Goal: Information Seeking & Learning: Learn about a topic

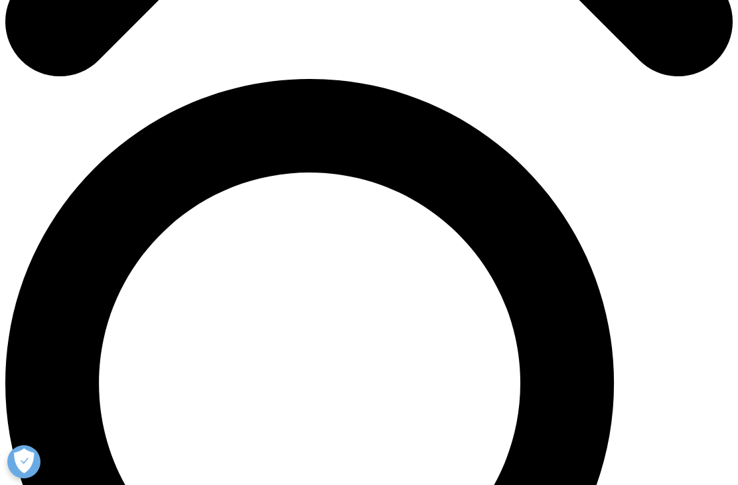
scroll to position [676, 0]
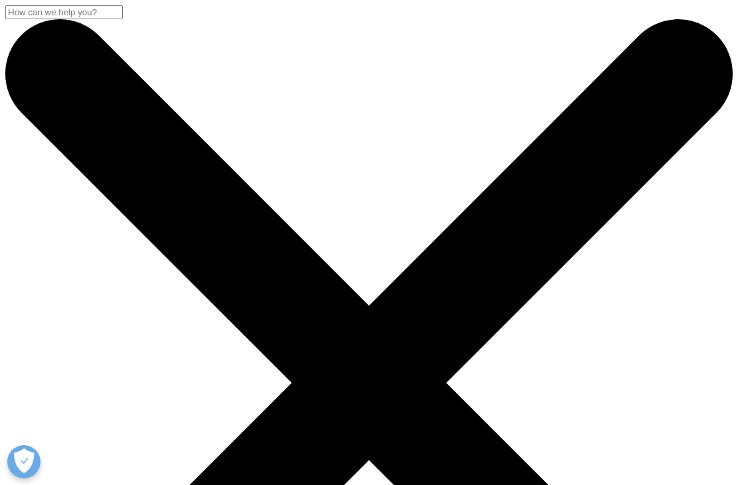
scroll to position [514, 698]
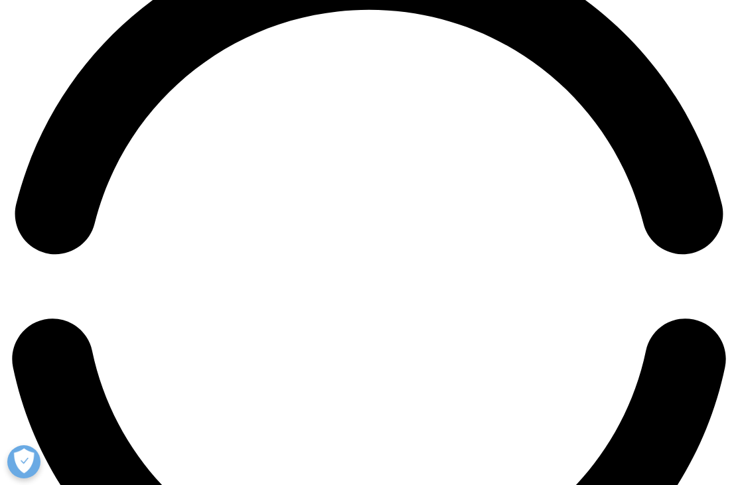
scroll to position [1420, 0]
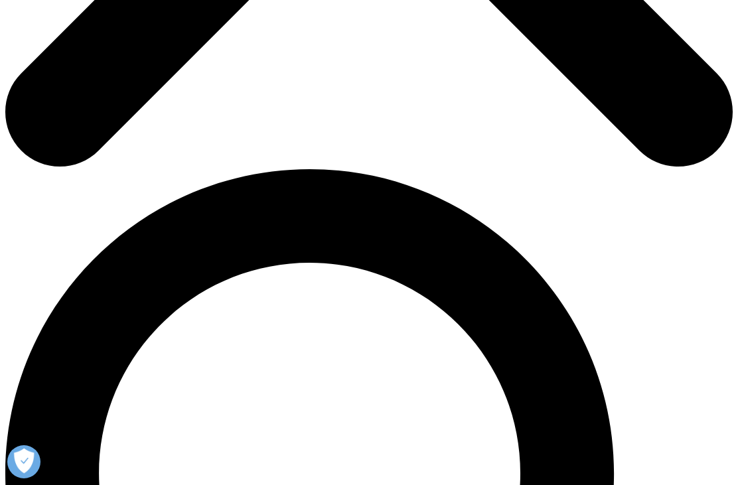
scroll to position [579, 0]
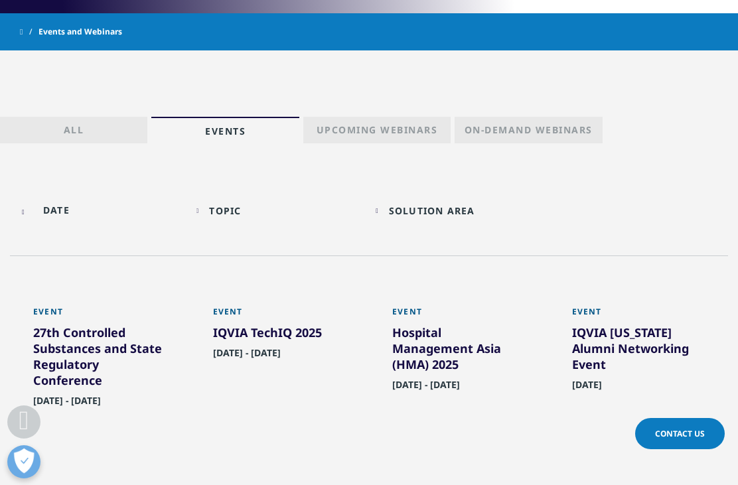
scroll to position [603, 0]
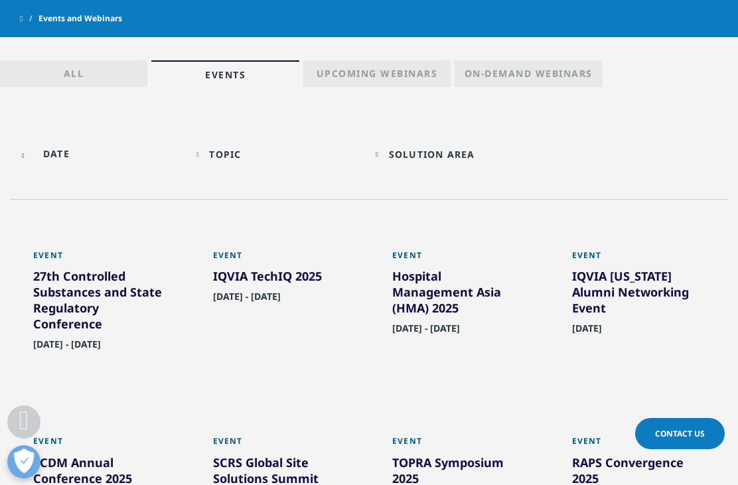
click at [441, 149] on div "Solution Area" at bounding box center [432, 154] width 86 height 13
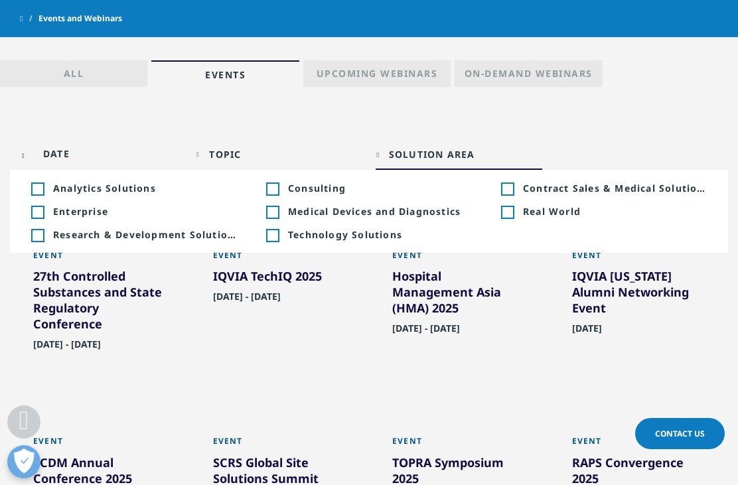
click at [694, 123] on div "Topic Loading Clear Or/And Operator Toggle Commercial Technologies 1 Toggle Tog…" at bounding box center [369, 161] width 718 height 76
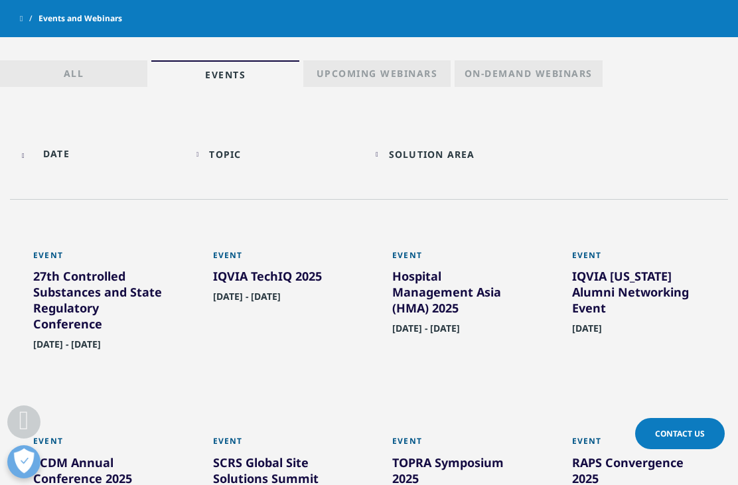
click at [50, 157] on input "text" at bounding box center [100, 154] width 167 height 30
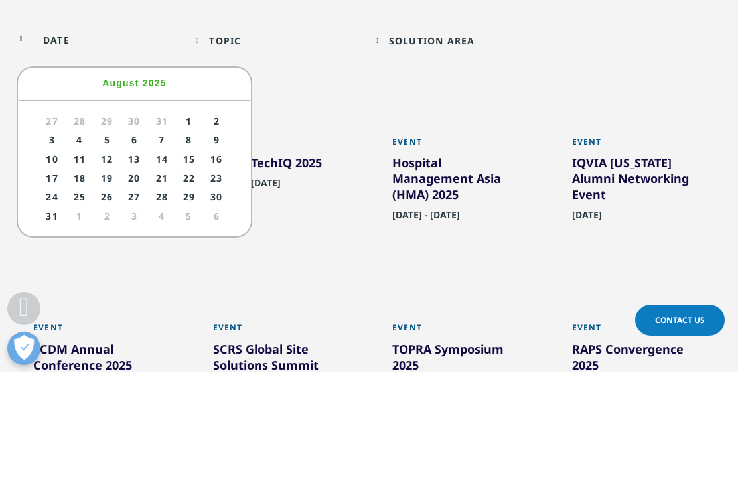
click at [220, 188] on span "Next" at bounding box center [221, 196] width 16 height 16
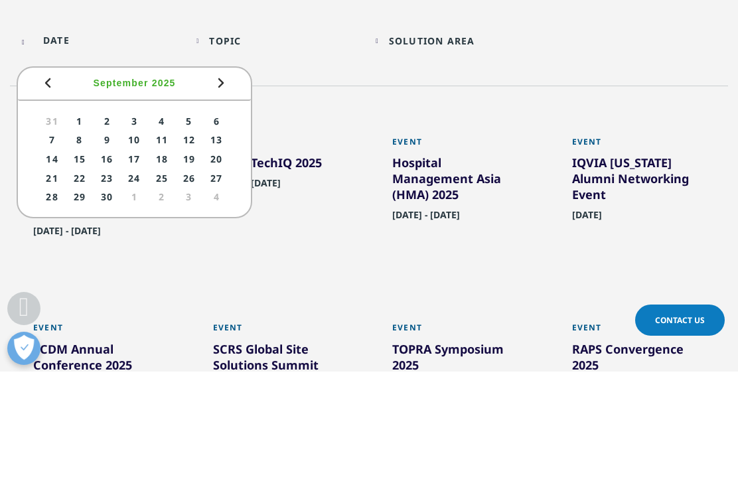
click at [229, 188] on span "Next" at bounding box center [221, 196] width 16 height 16
click at [131, 226] on link "1" at bounding box center [134, 234] width 25 height 17
type input "10/01/2025"
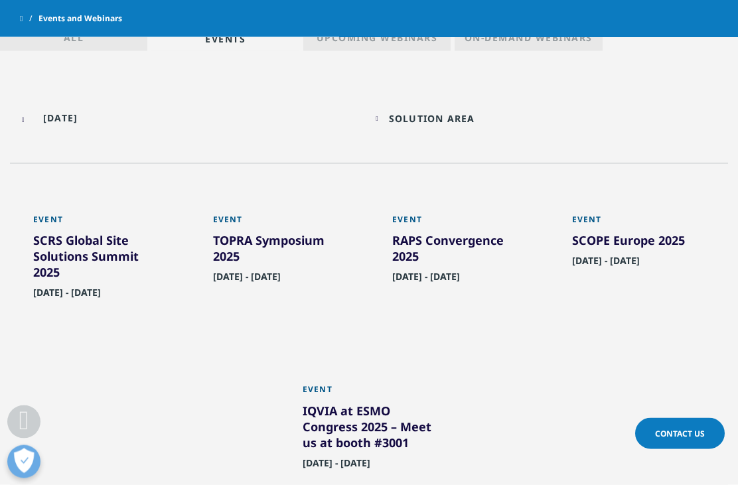
scroll to position [640, 0]
click at [464, 242] on div "RAPS Convergence 2025" at bounding box center [458, 250] width 133 height 37
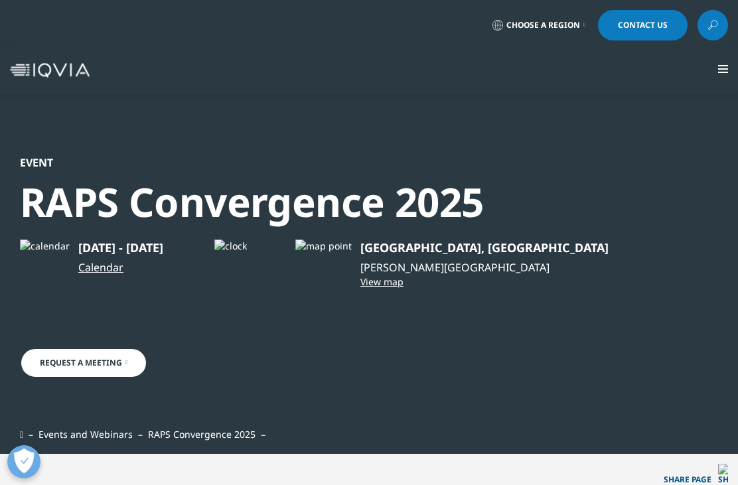
click at [564, 18] on link "Choose a Region" at bounding box center [539, 25] width 98 height 31
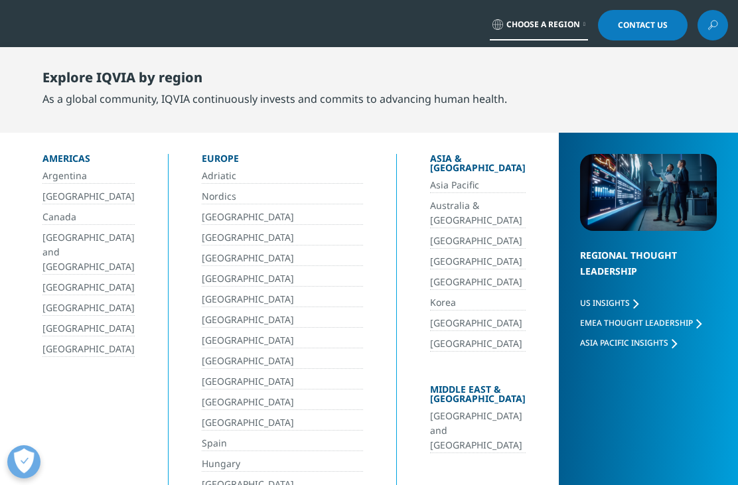
click at [454, 409] on link "[GEOGRAPHIC_DATA] and [GEOGRAPHIC_DATA]" at bounding box center [478, 431] width 96 height 44
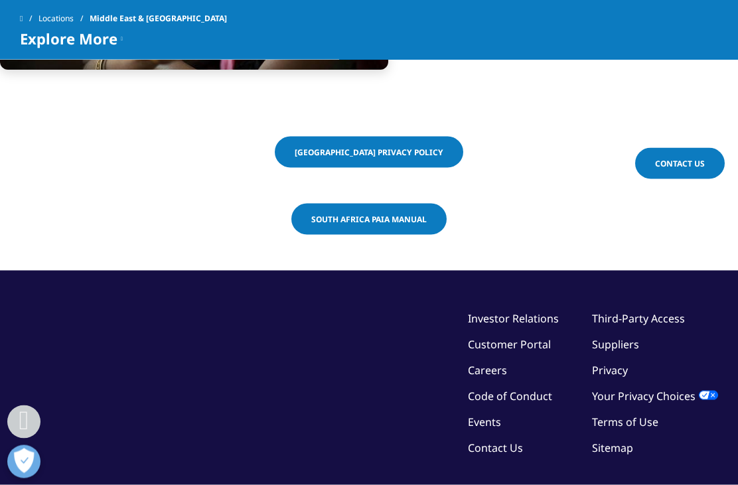
scroll to position [2539, 0]
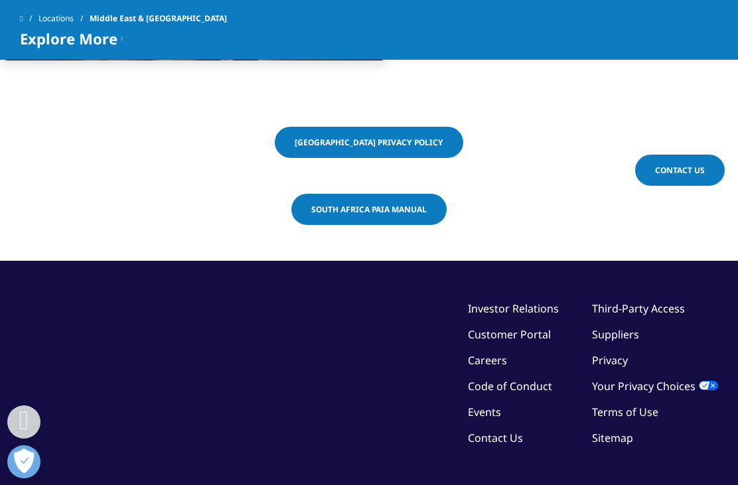
click at [489, 405] on link "Events" at bounding box center [484, 412] width 33 height 15
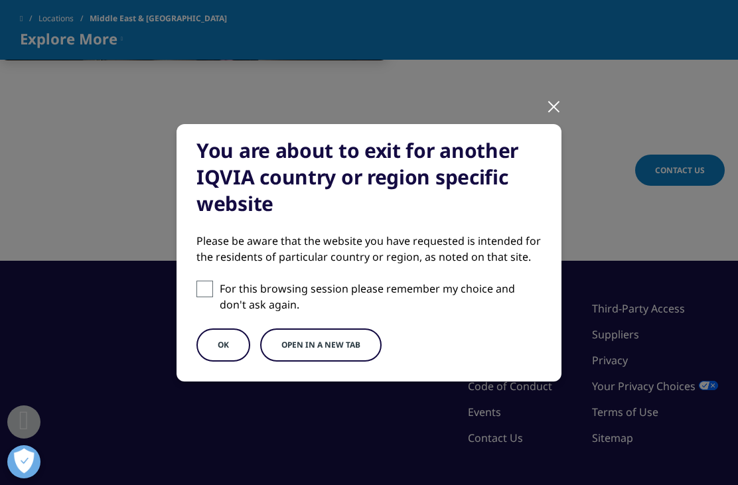
click at [331, 340] on button "Open in a new tab" at bounding box center [320, 345] width 121 height 33
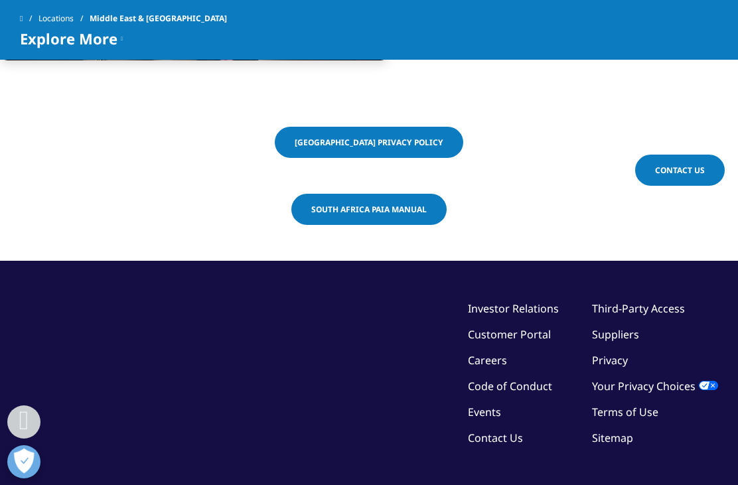
scroll to position [2581, 0]
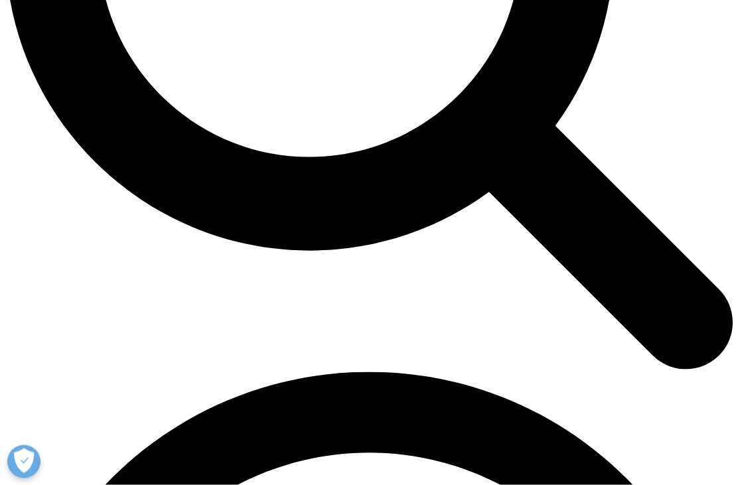
scroll to position [1108, 0]
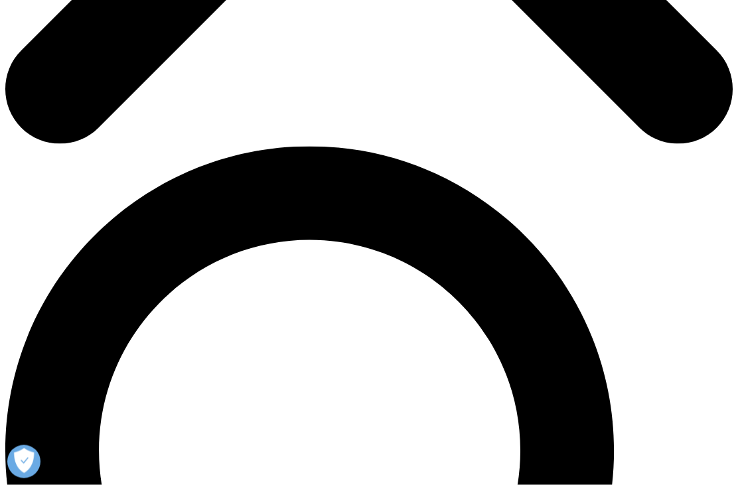
scroll to position [605, 0]
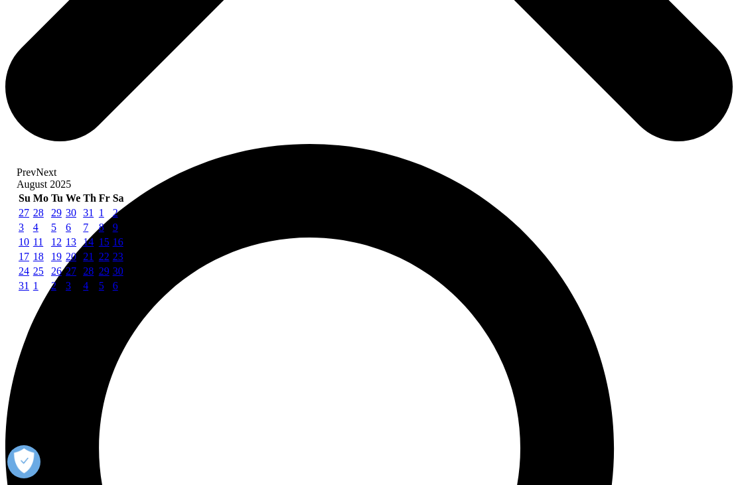
click at [56, 178] on span "Next" at bounding box center [46, 172] width 21 height 11
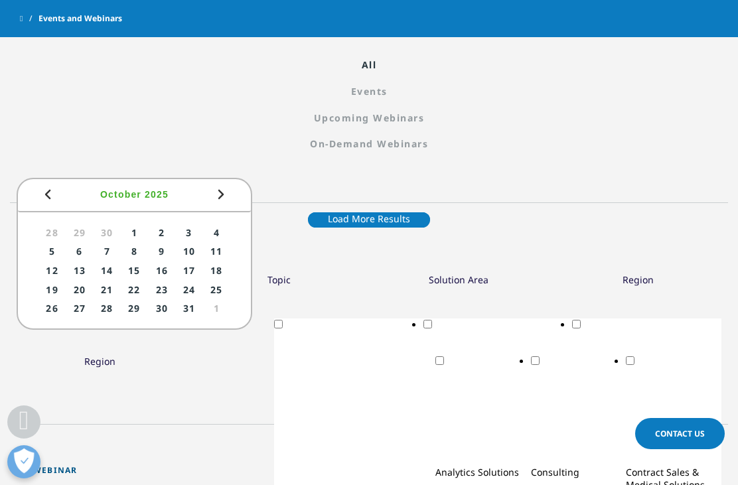
click at [141, 230] on link "1" at bounding box center [134, 232] width 25 height 17
type input "10/01/2025"
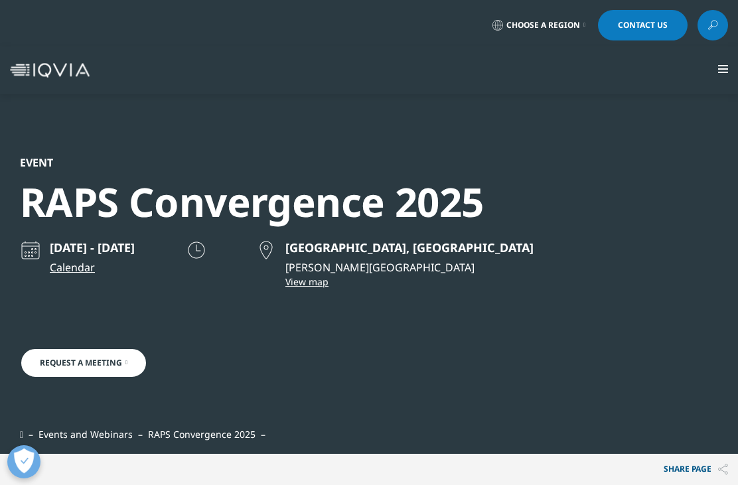
scroll to position [309, 698]
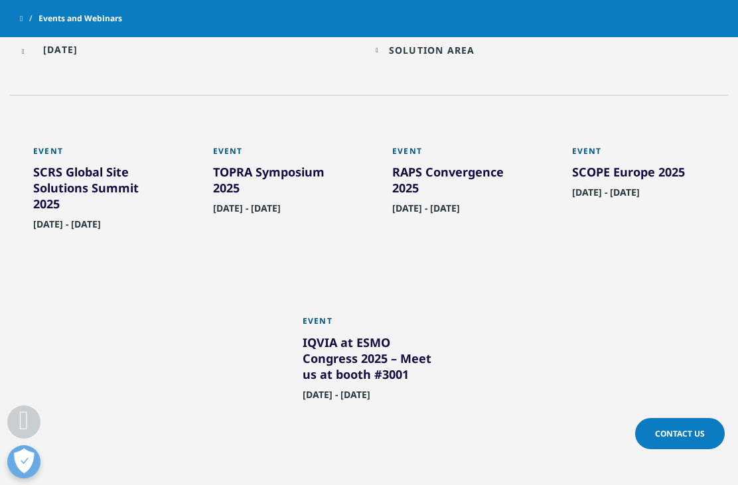
scroll to position [622, 0]
